Goal: Task Accomplishment & Management: Manage account settings

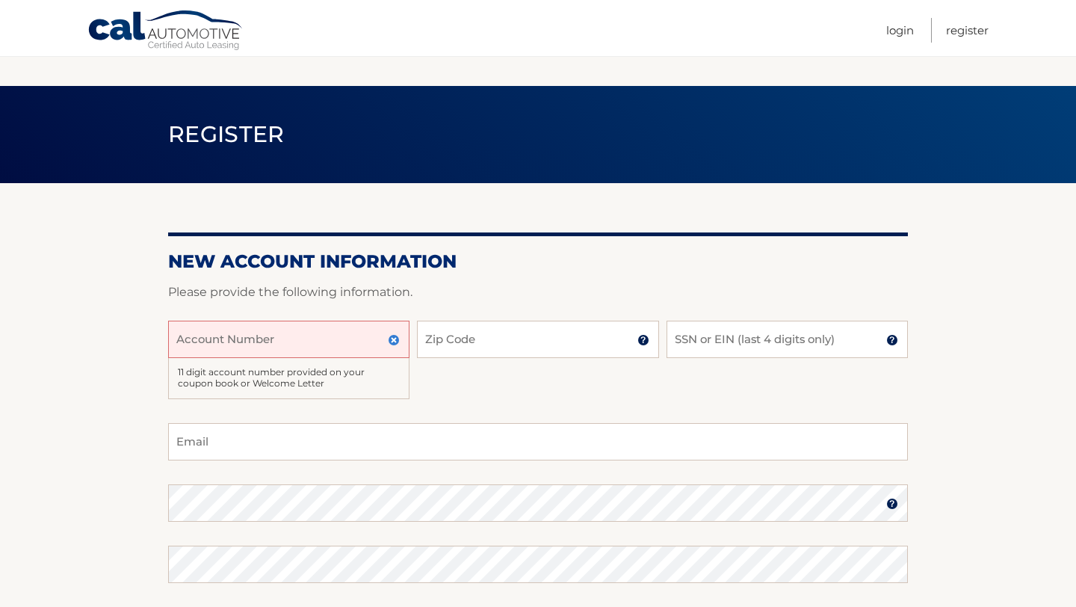
scroll to position [136, 0]
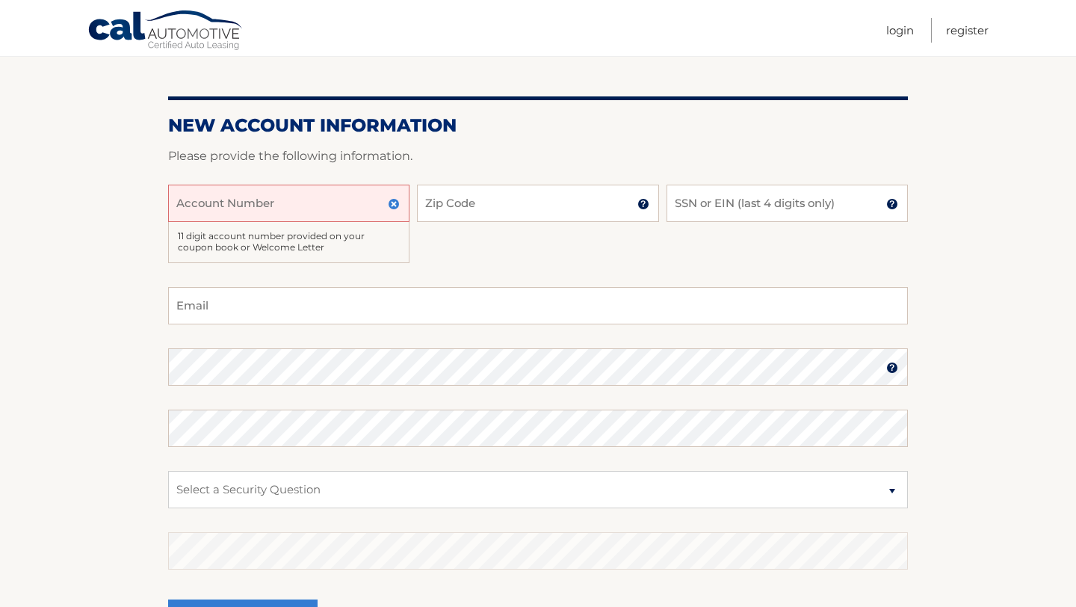
click at [497, 235] on div "Account Number 11 digit account number provided on your coupon book or Welcome …" at bounding box center [537, 235] width 739 height 102
click at [392, 204] on img at bounding box center [394, 204] width 12 height 12
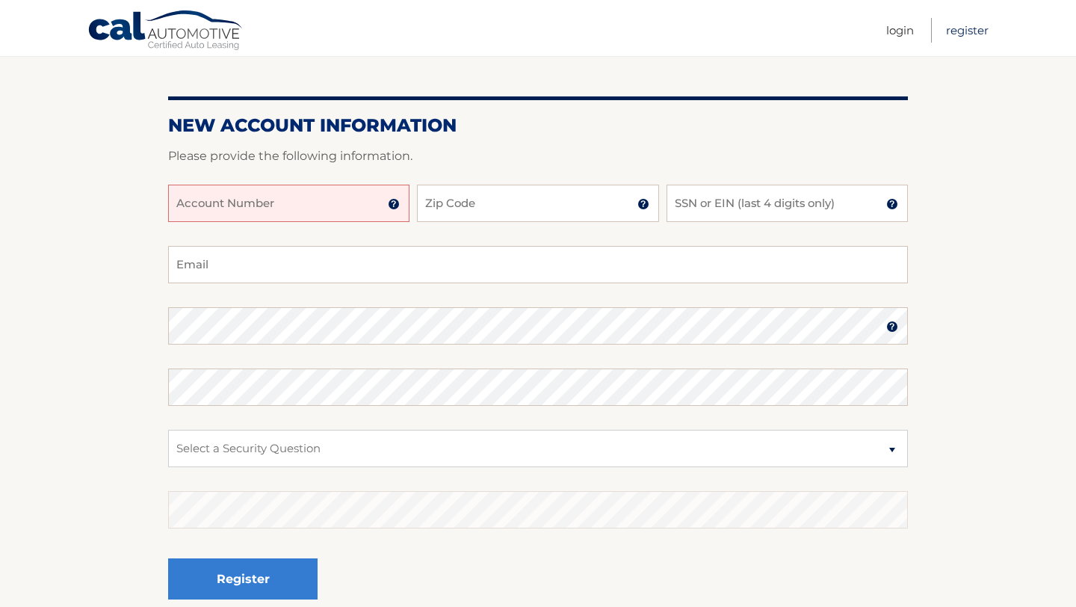
click at [961, 28] on link "Register" at bounding box center [967, 30] width 43 height 25
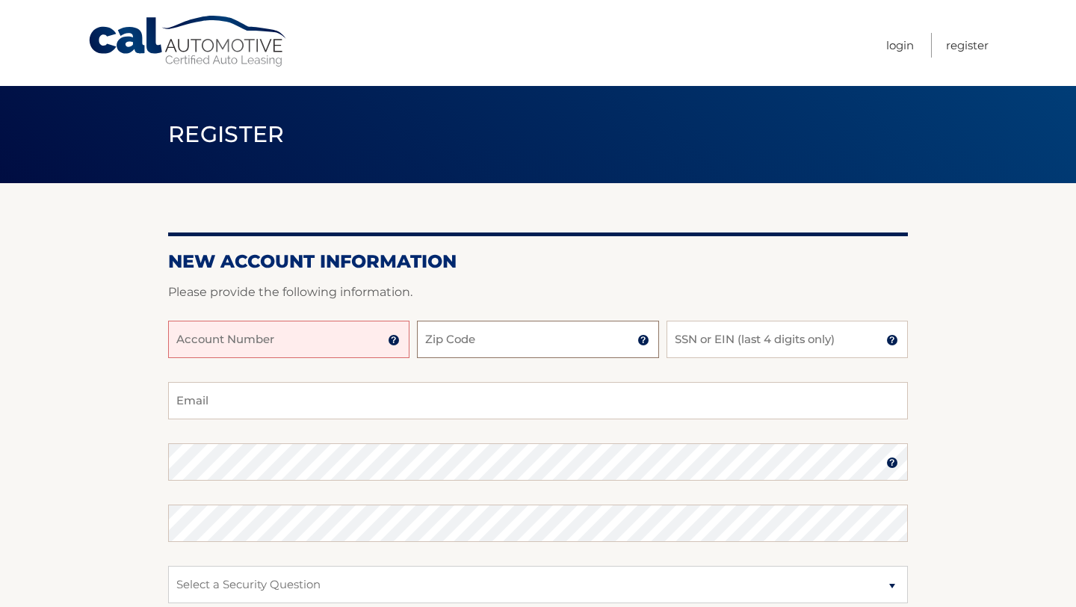
click at [521, 345] on input "Zip Code" at bounding box center [537, 338] width 241 height 37
type input "10309"
type input "9285"
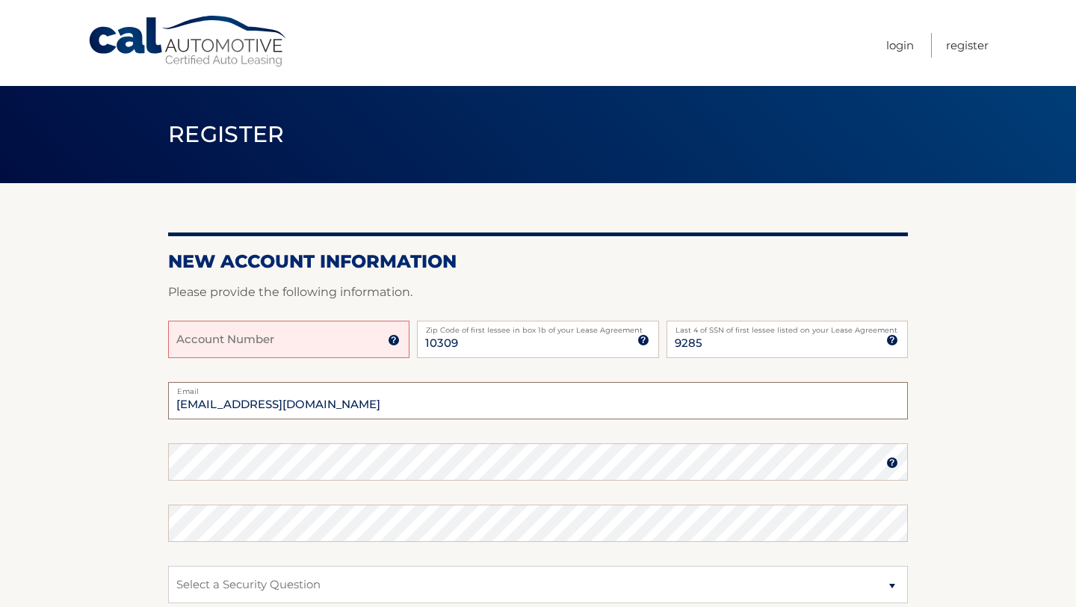
type input "[EMAIL_ADDRESS][DOMAIN_NAME]"
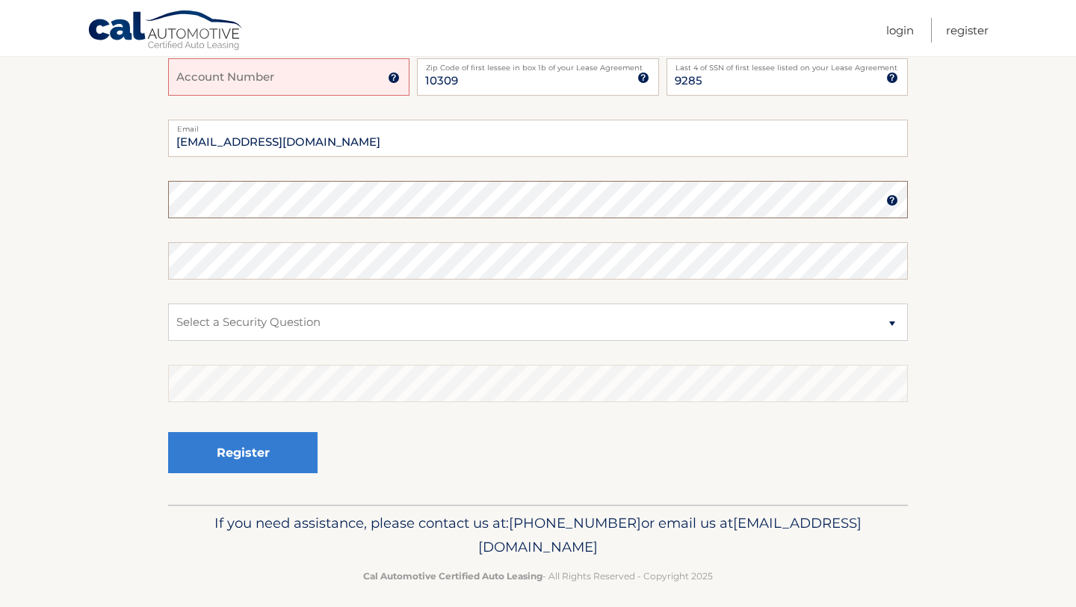
scroll to position [259, 0]
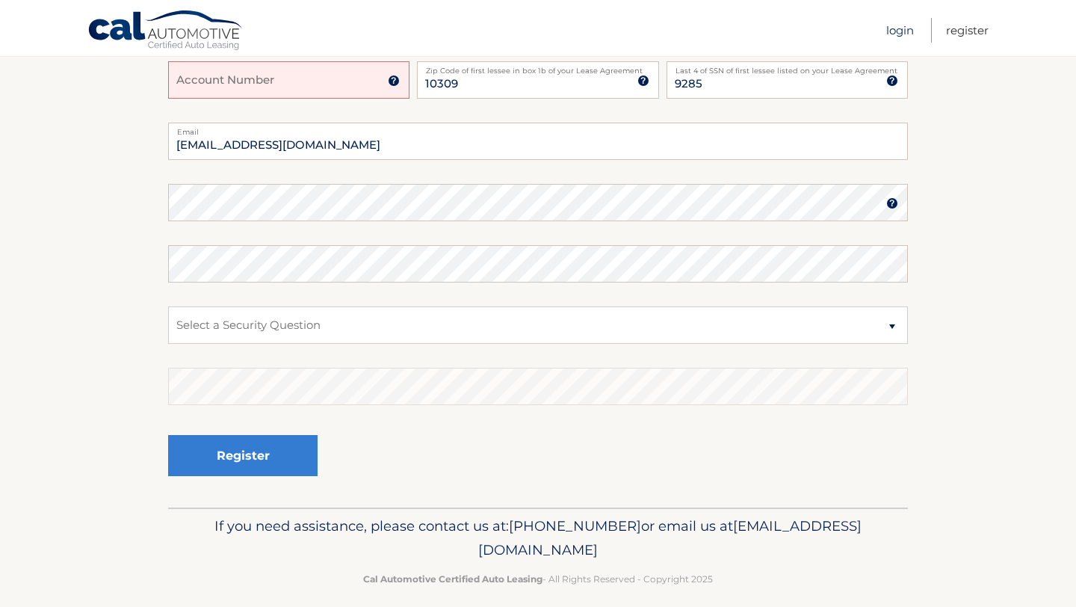
click at [894, 35] on link "Login" at bounding box center [900, 30] width 28 height 25
click at [894, 34] on link "Login" at bounding box center [900, 30] width 28 height 25
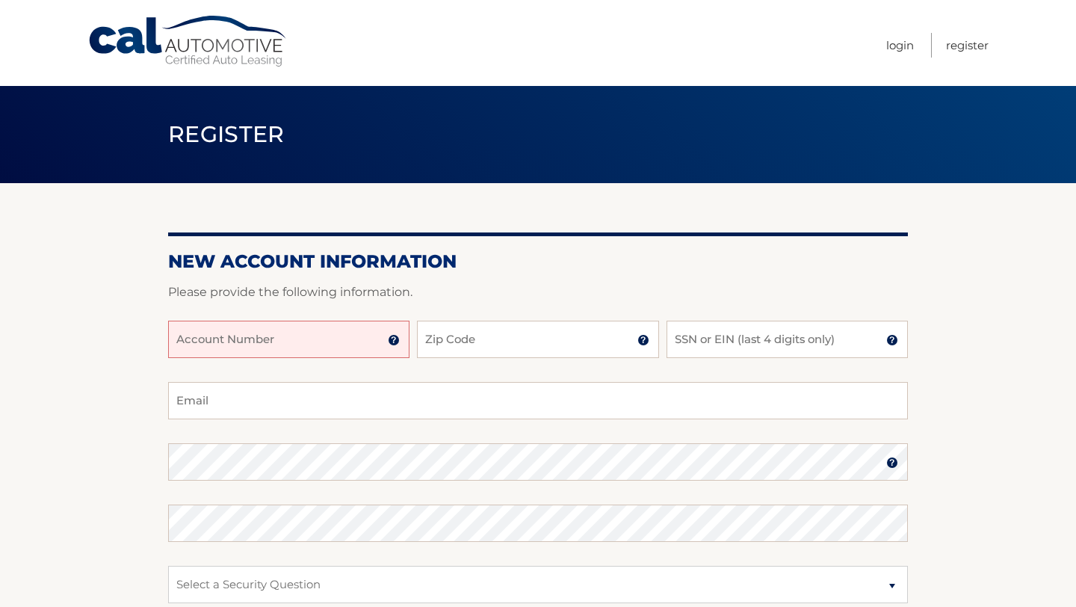
click at [288, 337] on input "Account Number" at bounding box center [288, 338] width 241 height 37
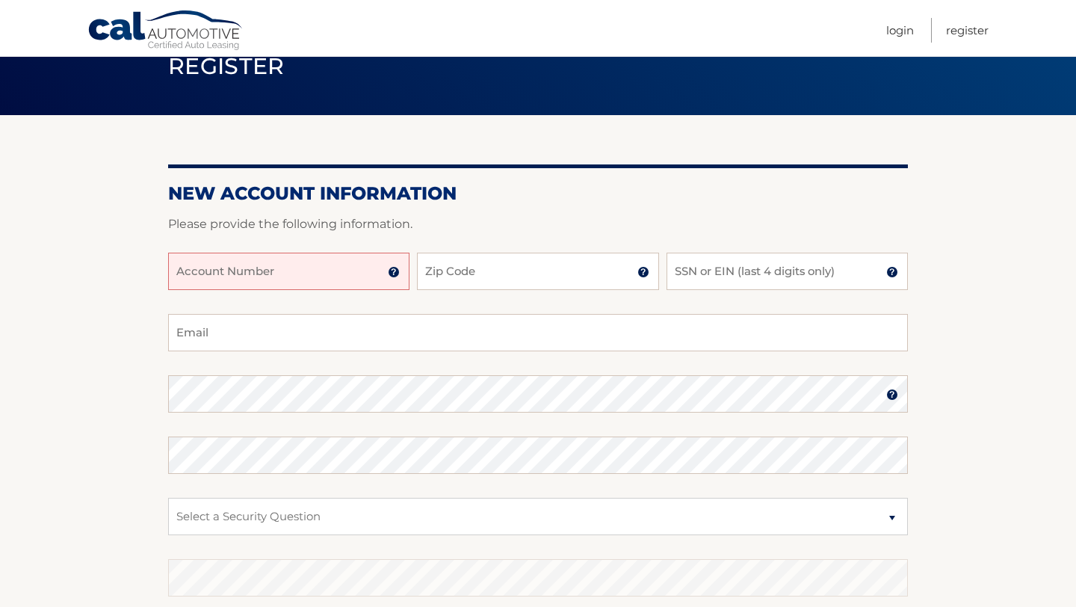
scroll to position [63, 0]
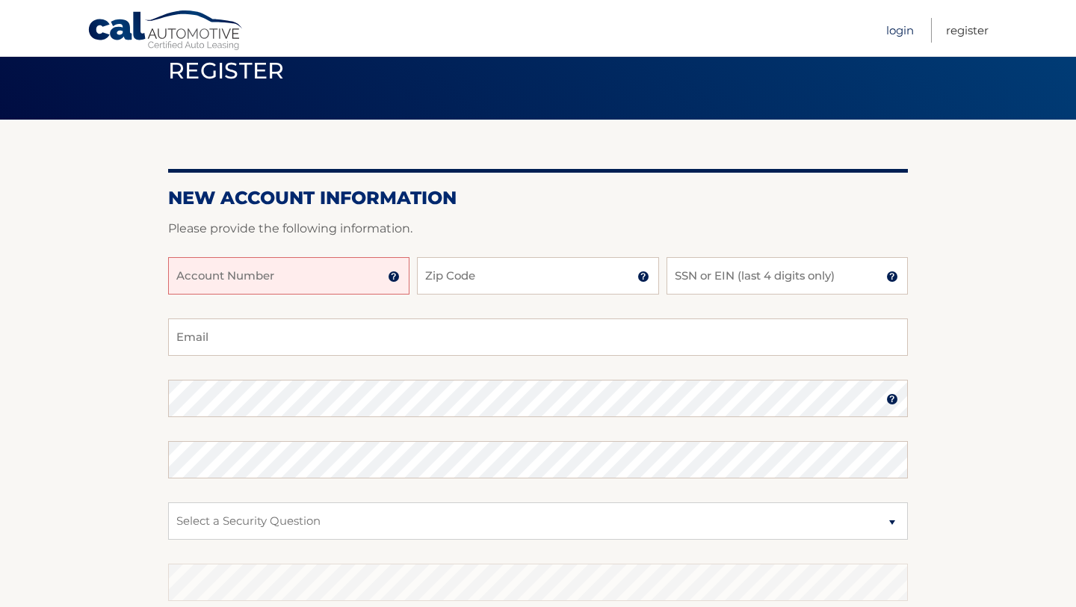
click at [896, 33] on link "Login" at bounding box center [900, 30] width 28 height 25
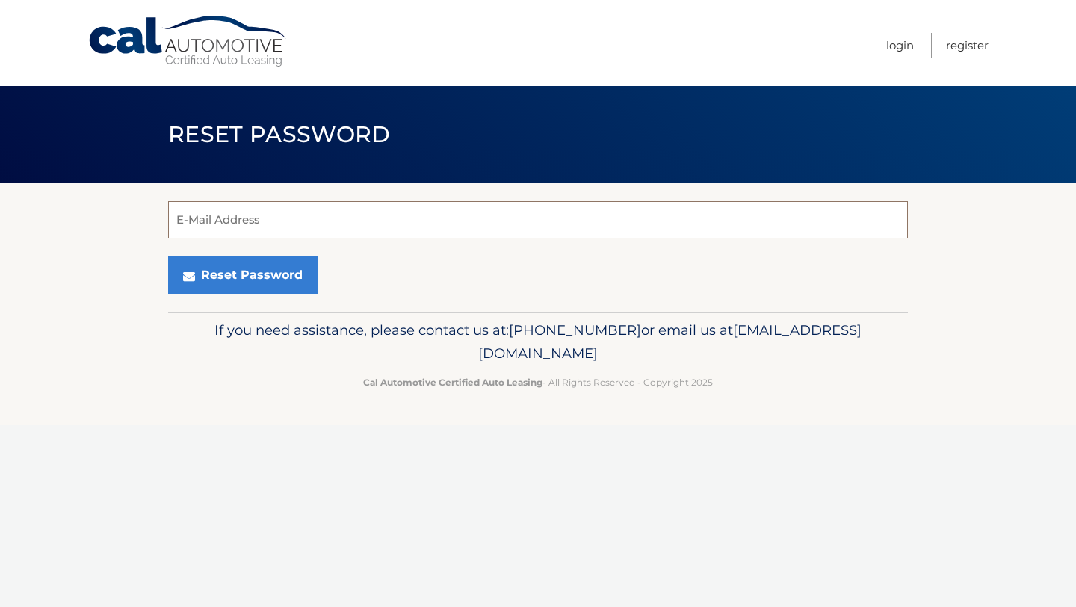
click at [333, 219] on input "E-Mail Address" at bounding box center [537, 219] width 739 height 37
type input "[EMAIL_ADDRESS][DOMAIN_NAME]"
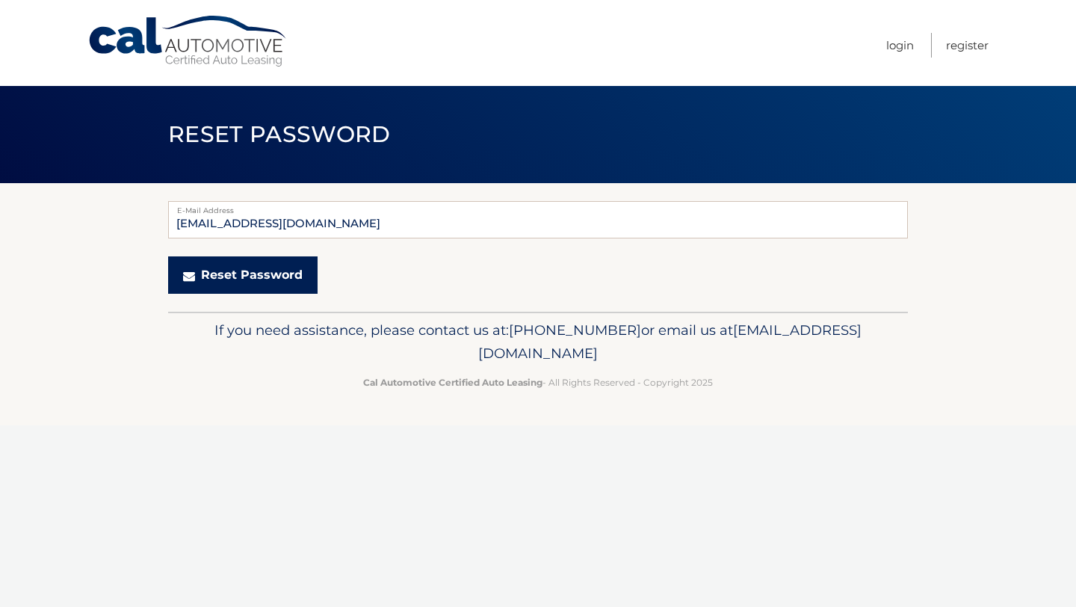
click at [238, 272] on button "Reset Password" at bounding box center [242, 274] width 149 height 37
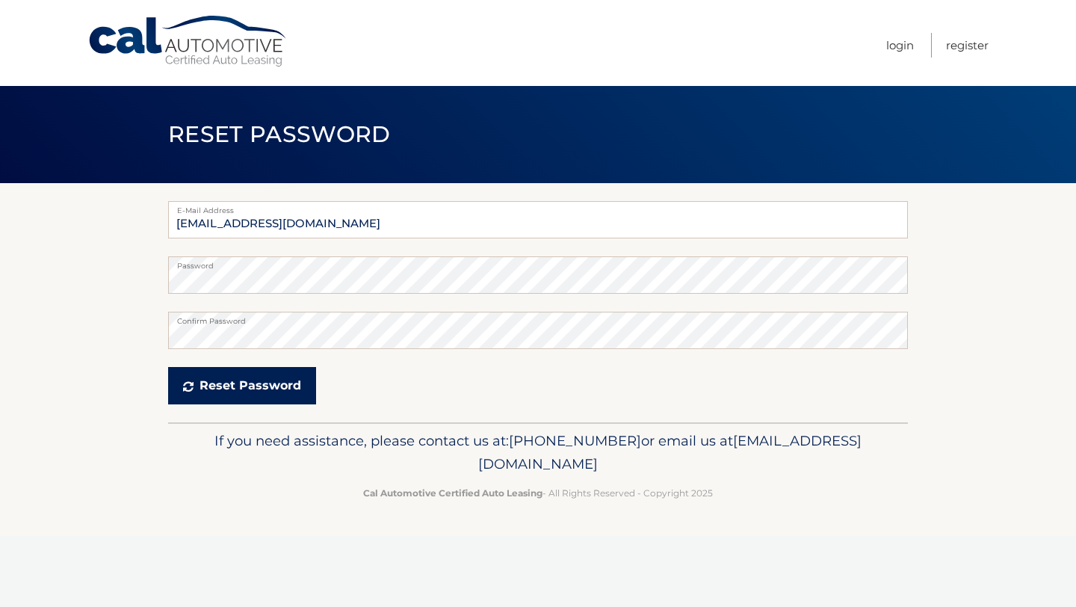
click at [243, 402] on button "Reset Password" at bounding box center [242, 385] width 148 height 37
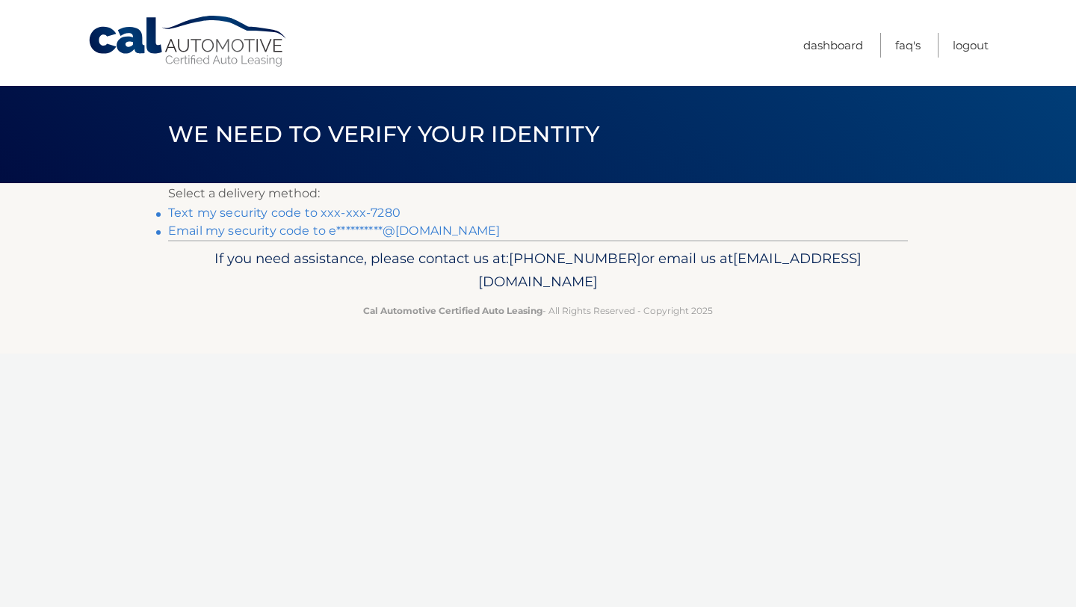
click at [276, 210] on link "Text my security code to xxx-xxx-7280" at bounding box center [284, 212] width 232 height 14
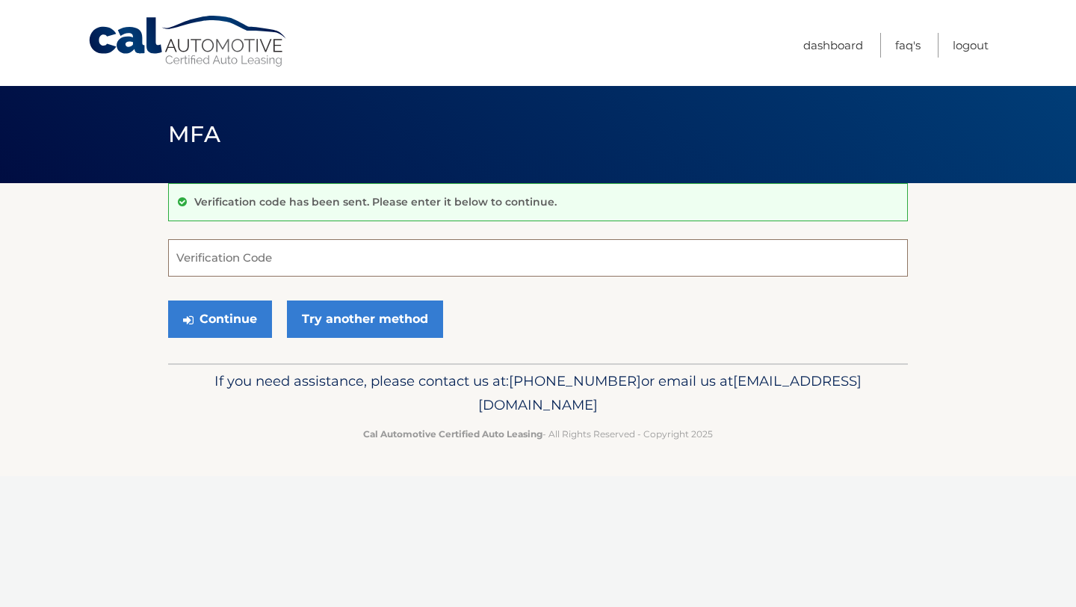
click at [306, 263] on input "Verification Code" at bounding box center [537, 257] width 739 height 37
type input "605496"
click at [227, 324] on button "Continue" at bounding box center [220, 318] width 104 height 37
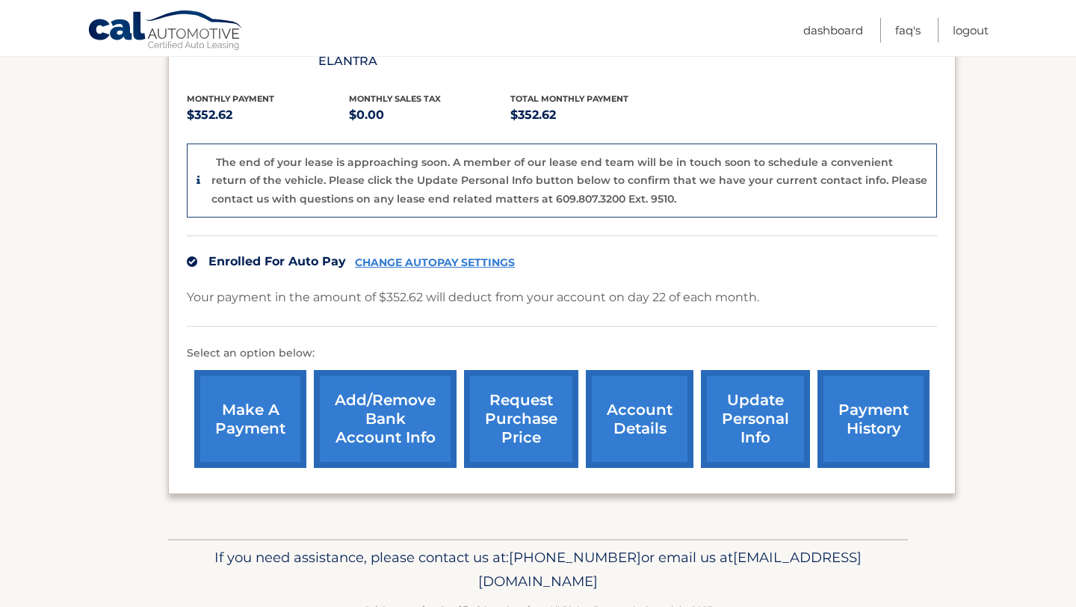
scroll to position [335, 0]
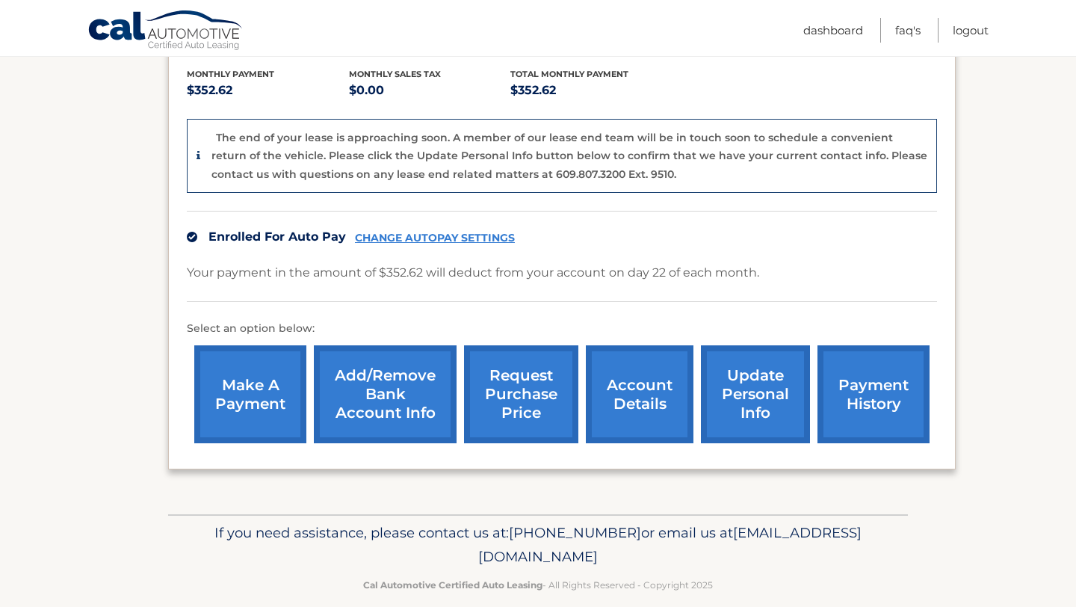
click at [414, 232] on link "CHANGE AUTOPAY SETTINGS" at bounding box center [435, 238] width 160 height 13
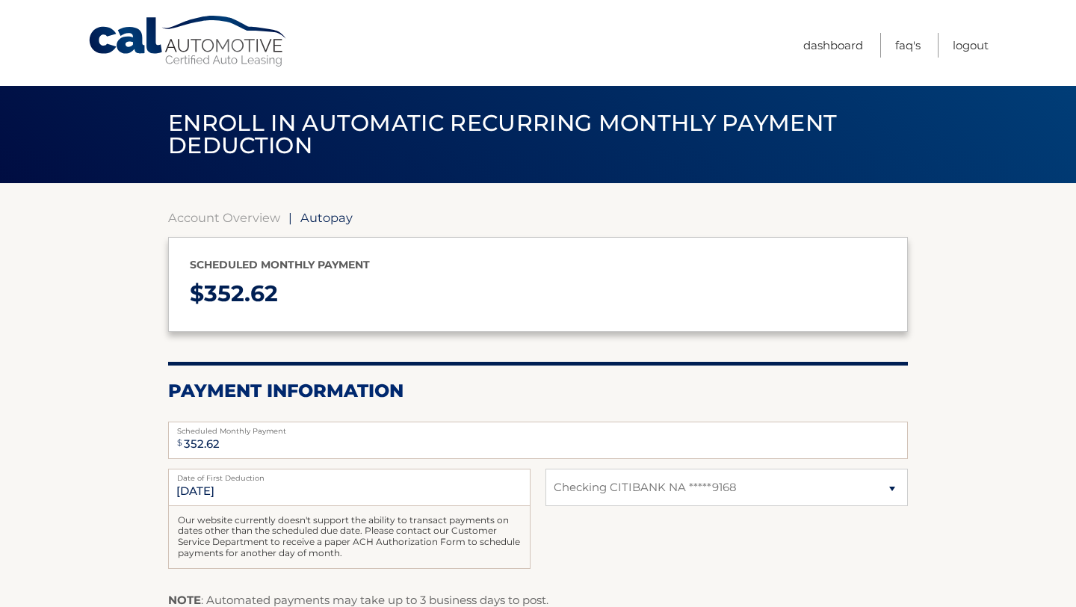
select select "ZWRlNDFlNTctMGRhNy00MjY5LTk1YzMtYjUwMTJiY2I0NjUz"
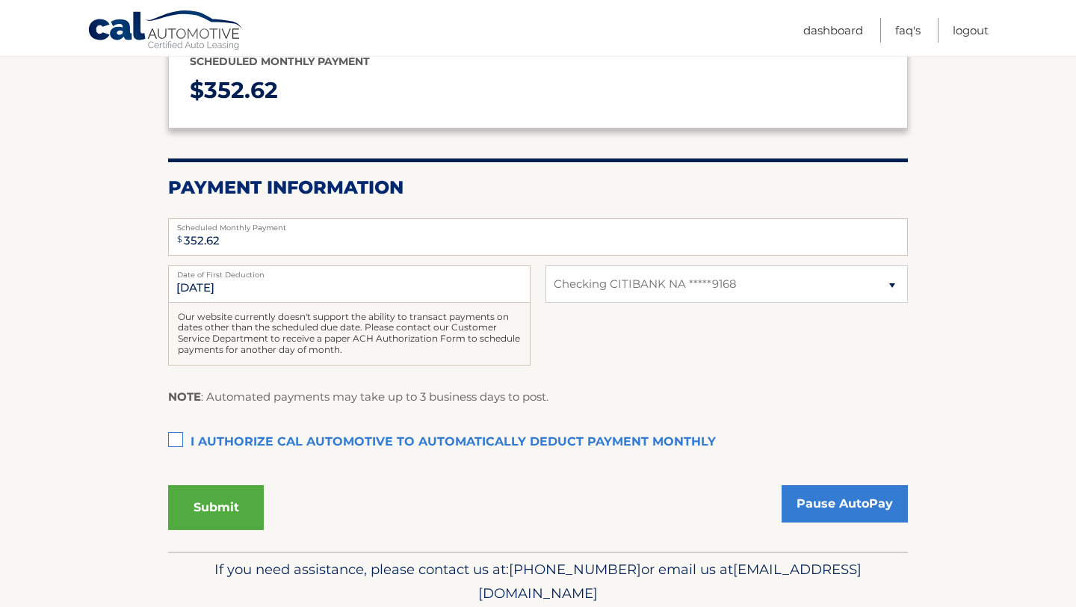
scroll to position [202, 0]
click at [824, 505] on link "Pause AutoPay" at bounding box center [844, 504] width 126 height 37
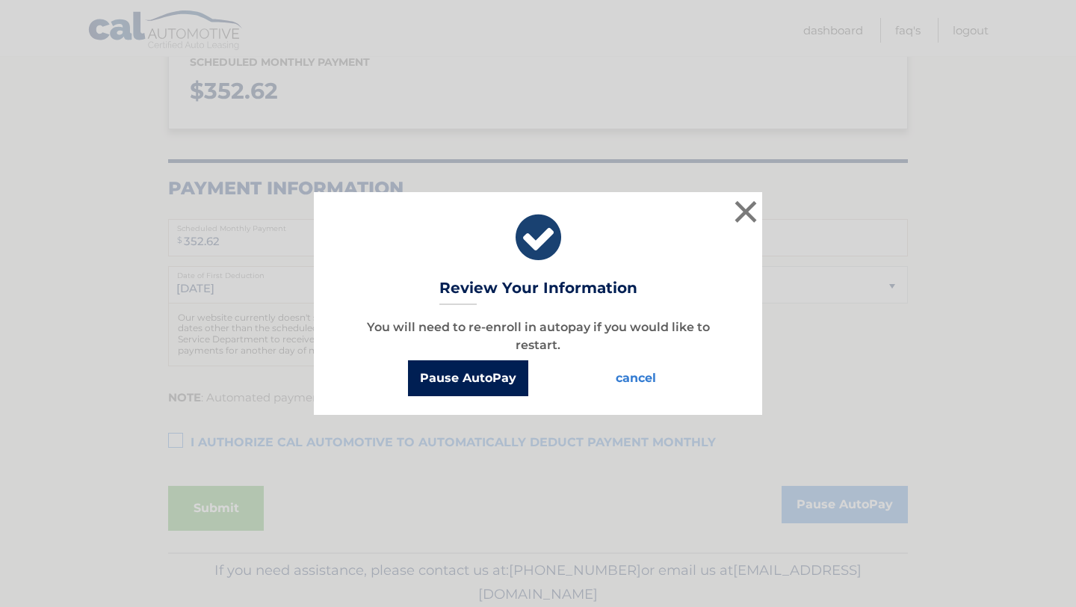
click at [455, 376] on button "Pause AutoPay" at bounding box center [468, 378] width 120 height 36
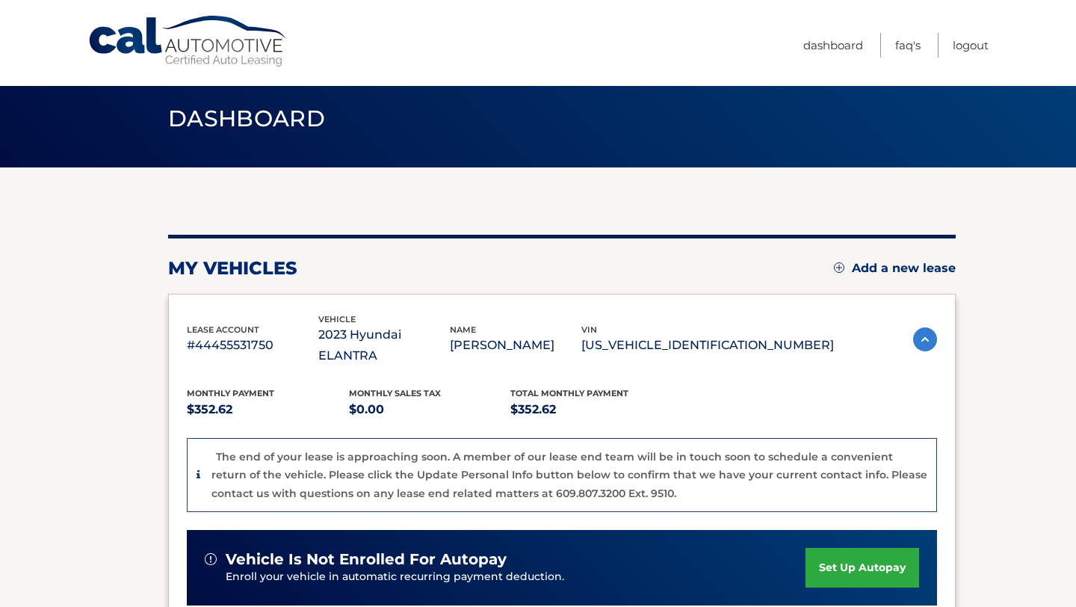
scroll to position [13, 0]
